Goal: Task Accomplishment & Management: Manage account settings

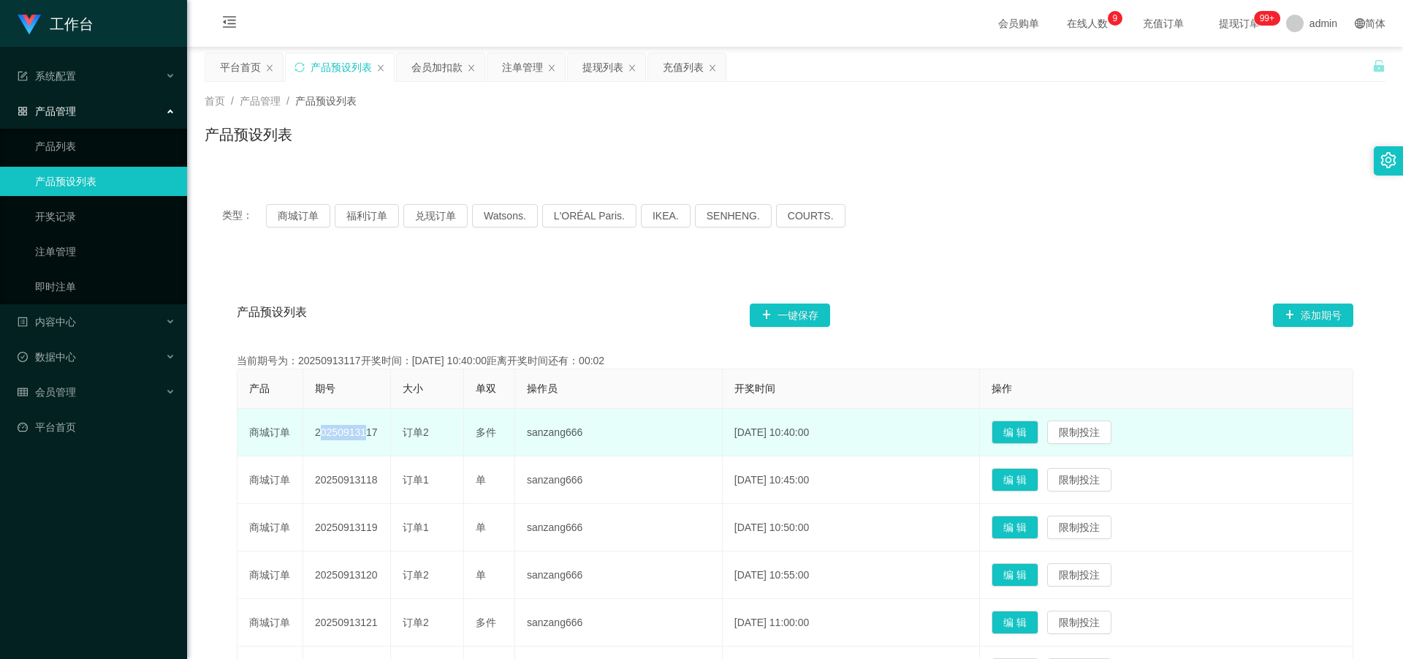
drag, startPoint x: 312, startPoint y: 429, endPoint x: 358, endPoint y: 442, distance: 47.9
click at [358, 442] on td "20250913117" at bounding box center [347, 433] width 88 height 48
click at [356, 432] on td "20250913117" at bounding box center [347, 433] width 88 height 48
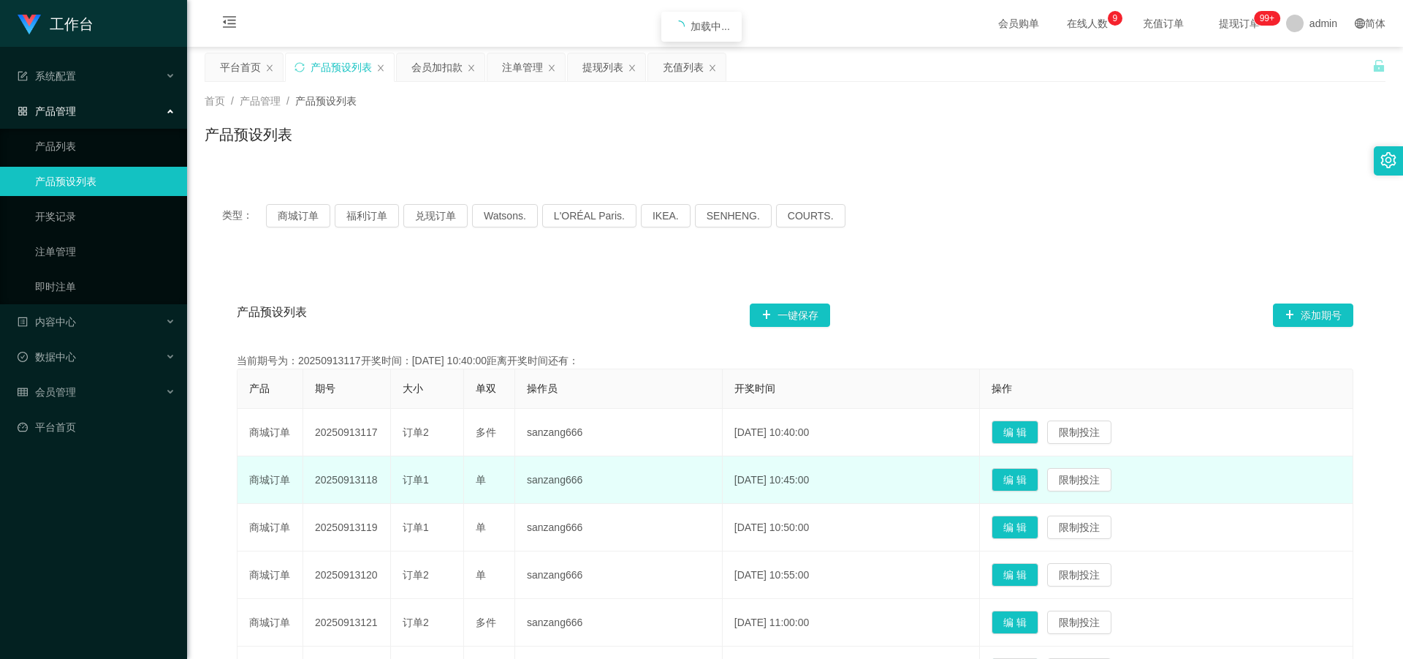
click at [343, 475] on td "20250913118" at bounding box center [347, 480] width 88 height 48
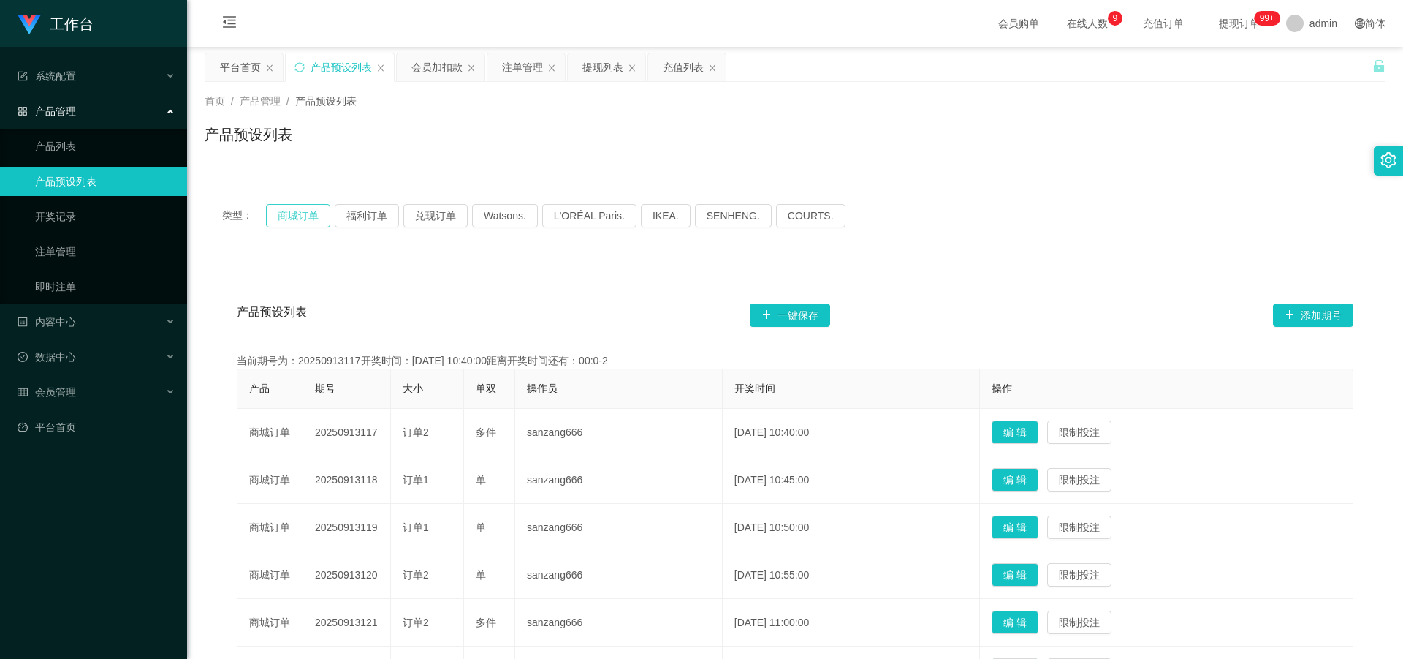
click at [297, 215] on button "商城订单" at bounding box center [298, 215] width 64 height 23
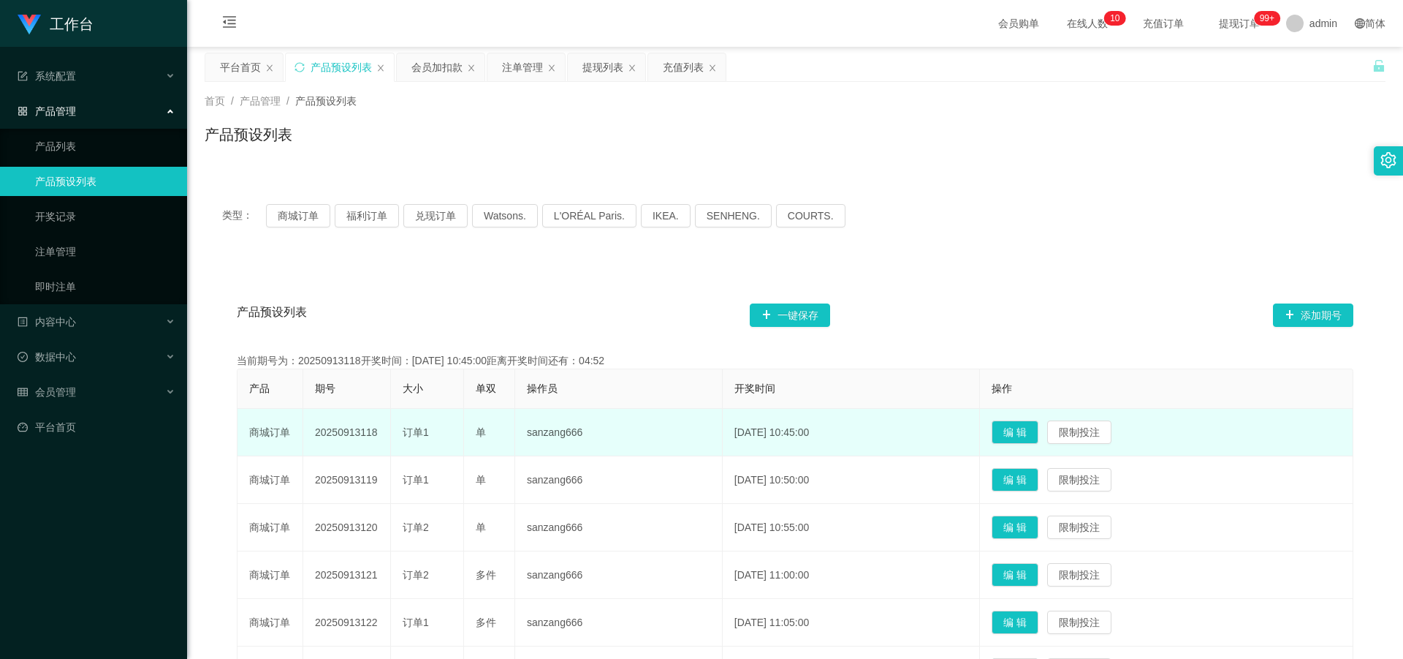
drag, startPoint x: 333, startPoint y: 437, endPoint x: 384, endPoint y: 437, distance: 51.2
click at [384, 438] on td "20250913118" at bounding box center [347, 433] width 88 height 48
copy td "20250913118"
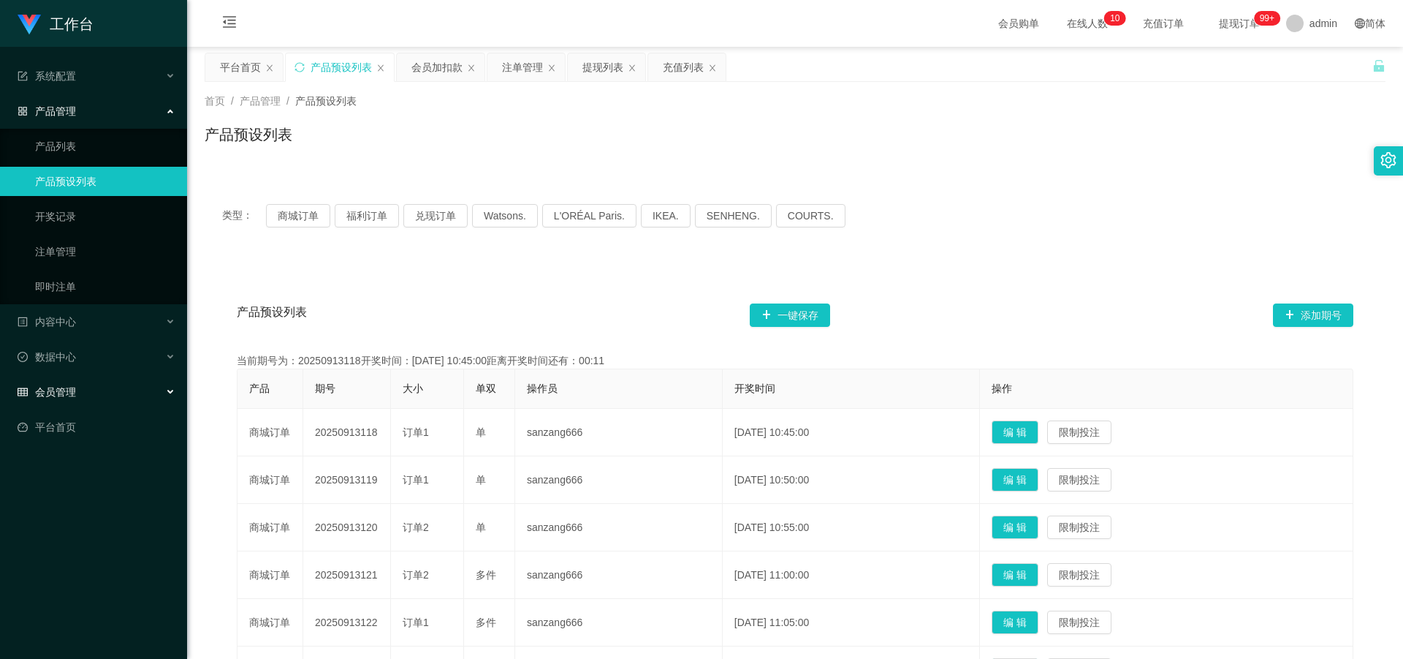
click at [83, 392] on div "会员管理" at bounding box center [93, 391] width 187 height 29
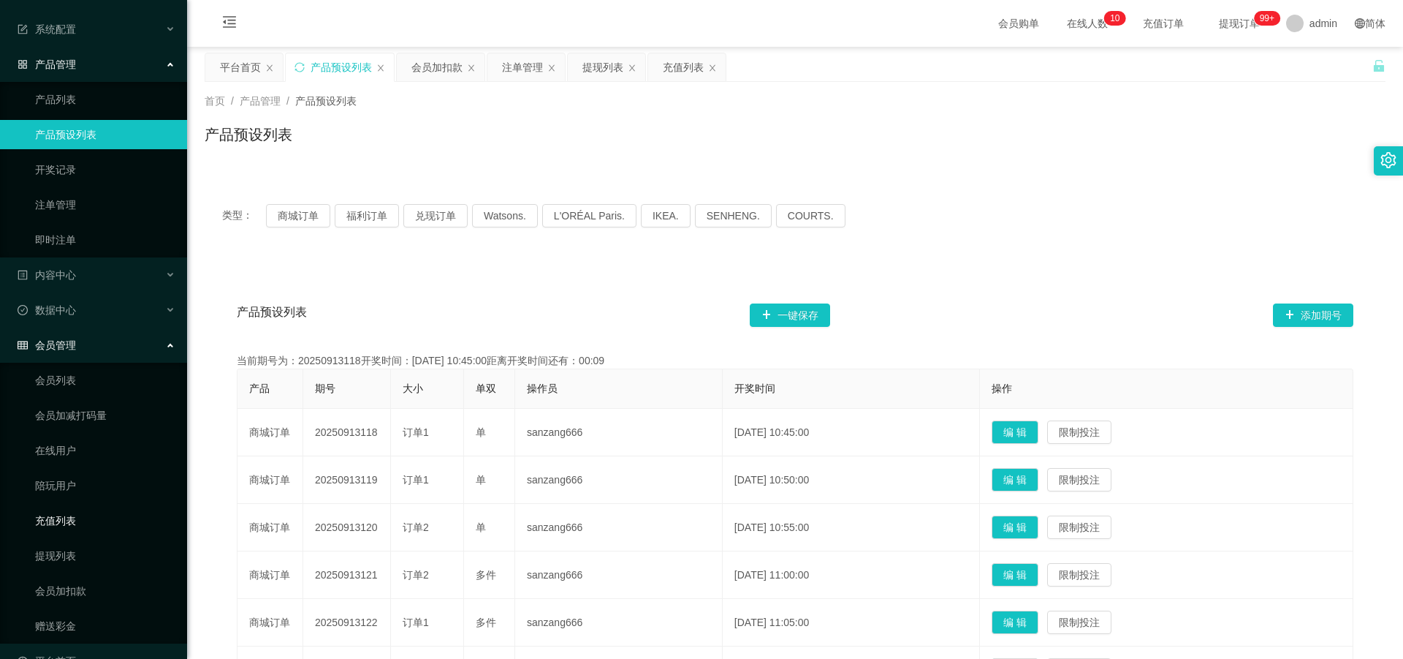
scroll to position [78, 0]
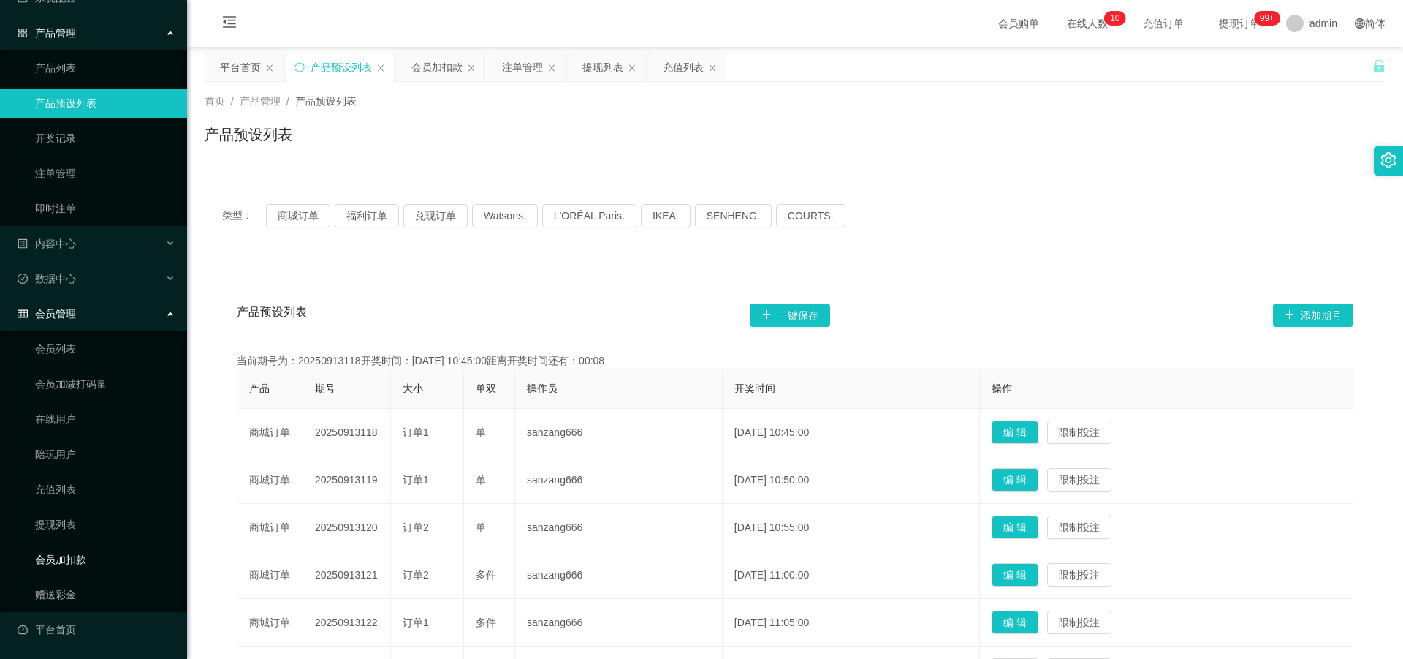
click at [83, 556] on link "会员加扣款" at bounding box center [105, 559] width 140 height 29
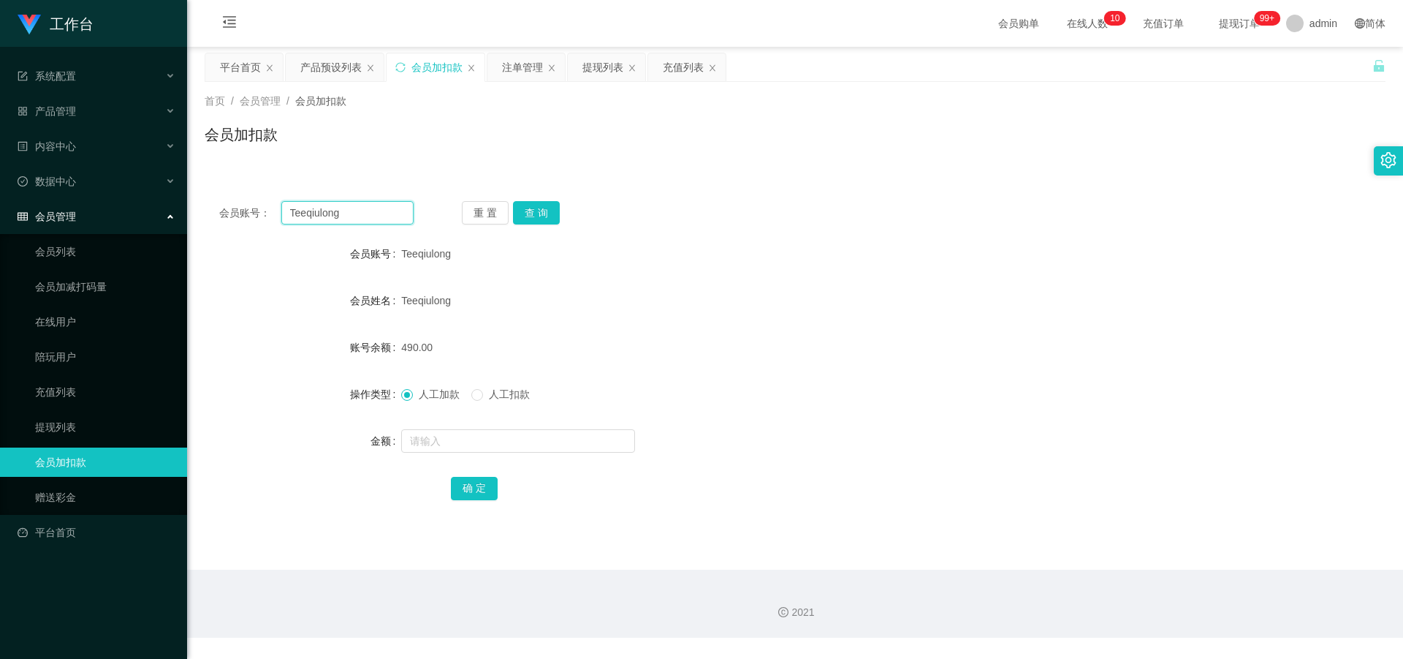
click at [367, 213] on input "Teeqiulong" at bounding box center [347, 212] width 132 height 23
type input "T"
click at [532, 205] on button "查 询" at bounding box center [536, 212] width 47 height 23
click at [376, 213] on input "2301" at bounding box center [347, 212] width 132 height 23
type input "2"
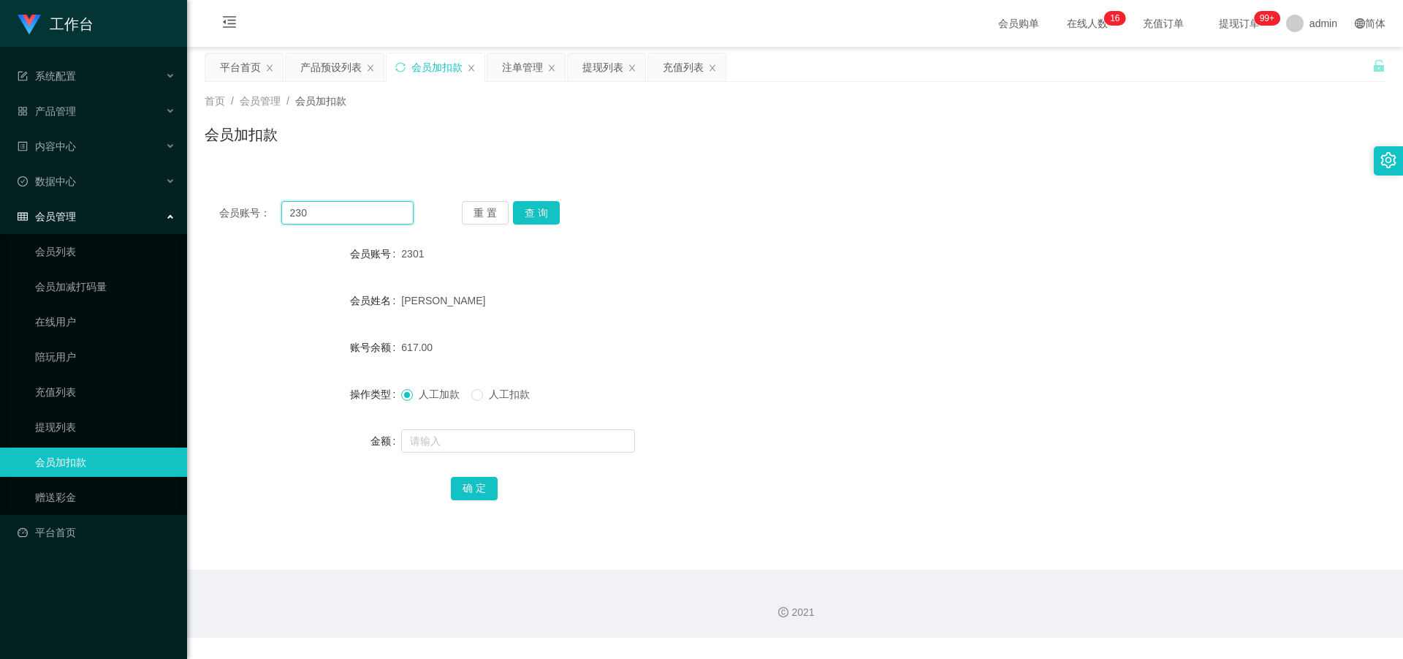
type input "2301"
click at [538, 217] on button "查 询" at bounding box center [536, 212] width 47 height 23
